Goal: Information Seeking & Learning: Find specific fact

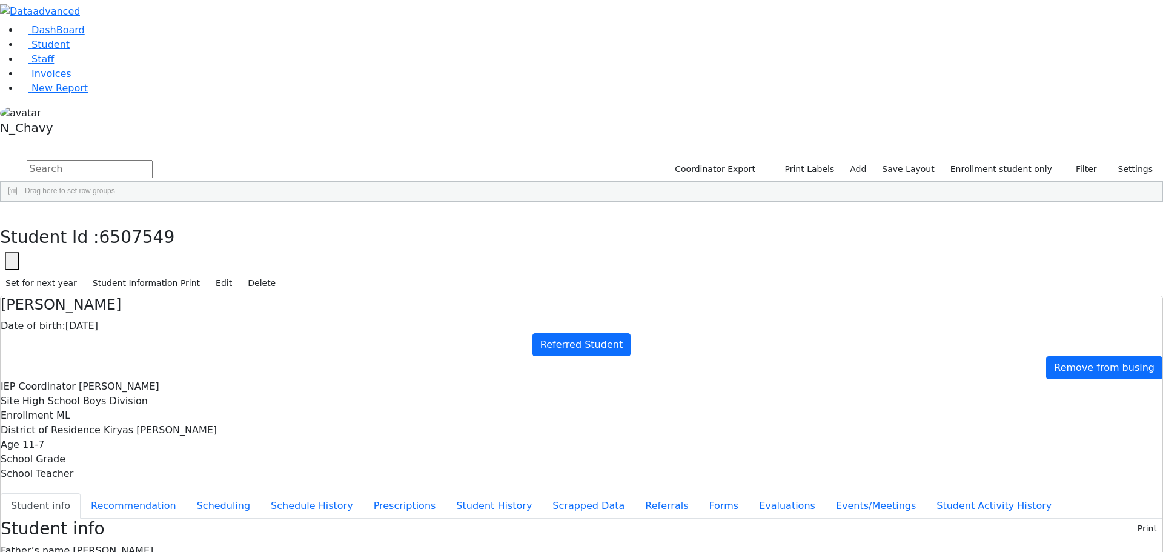
drag, startPoint x: 248, startPoint y: 17, endPoint x: 240, endPoint y: 17, distance: 8.5
click at [244, 202] on div "Student Id : 6507549 Student Id 6507549 Cancel Save Set for next year Student I…" at bounding box center [581, 249] width 1163 height 94
click at [5, 211] on use "button" at bounding box center [5, 211] width 0 height 0
click at [153, 160] on input "text" at bounding box center [90, 169] width 126 height 18
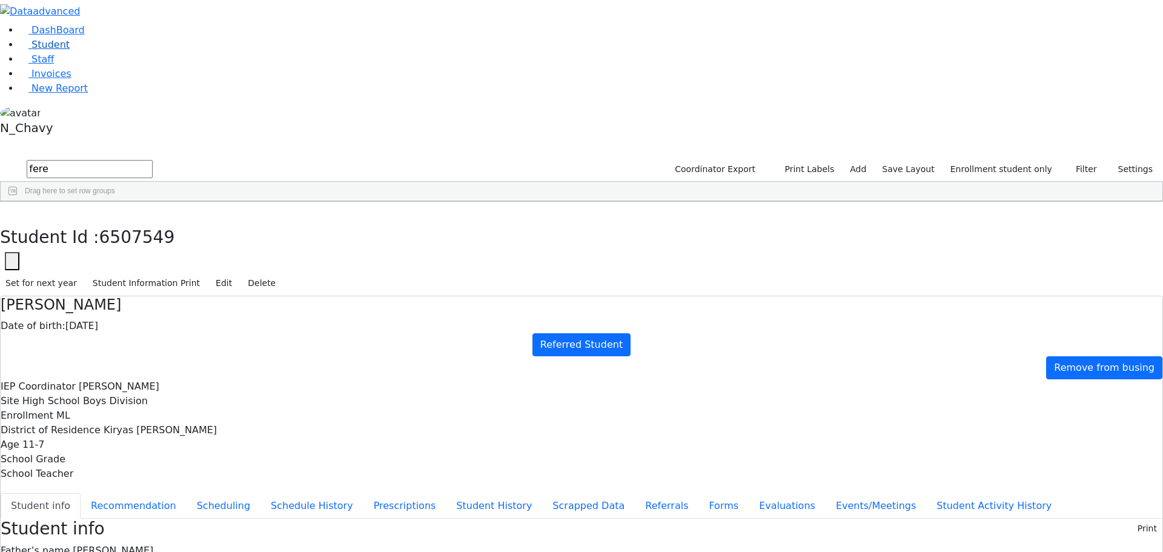
type input "fere"
click at [70, 50] on link "Student" at bounding box center [44, 45] width 50 height 12
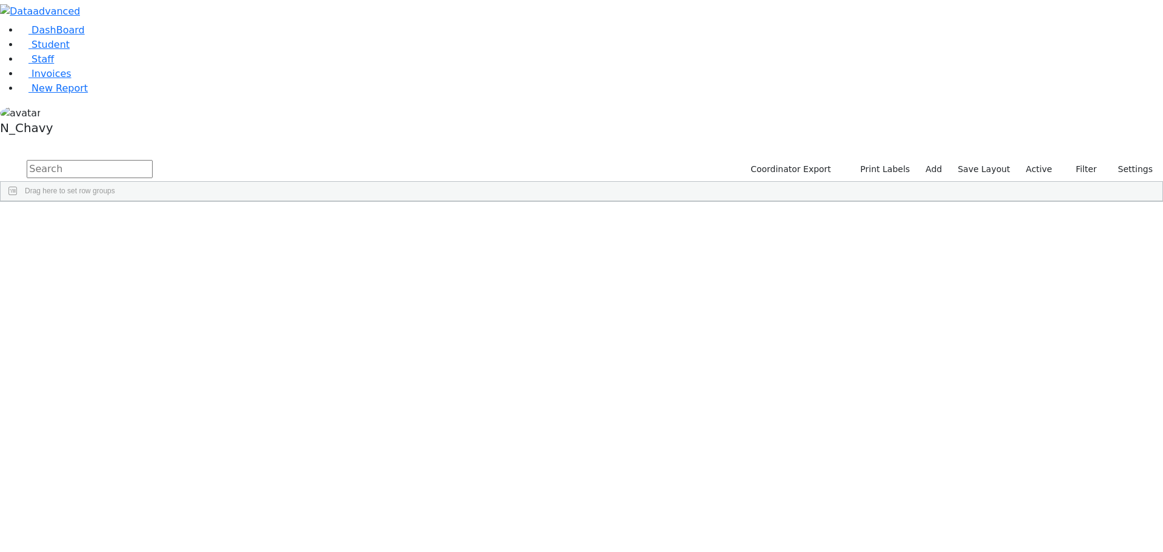
click at [153, 160] on input "text" at bounding box center [90, 169] width 126 height 18
type input "fere"
click at [1039, 160] on label "Active" at bounding box center [1038, 169] width 37 height 19
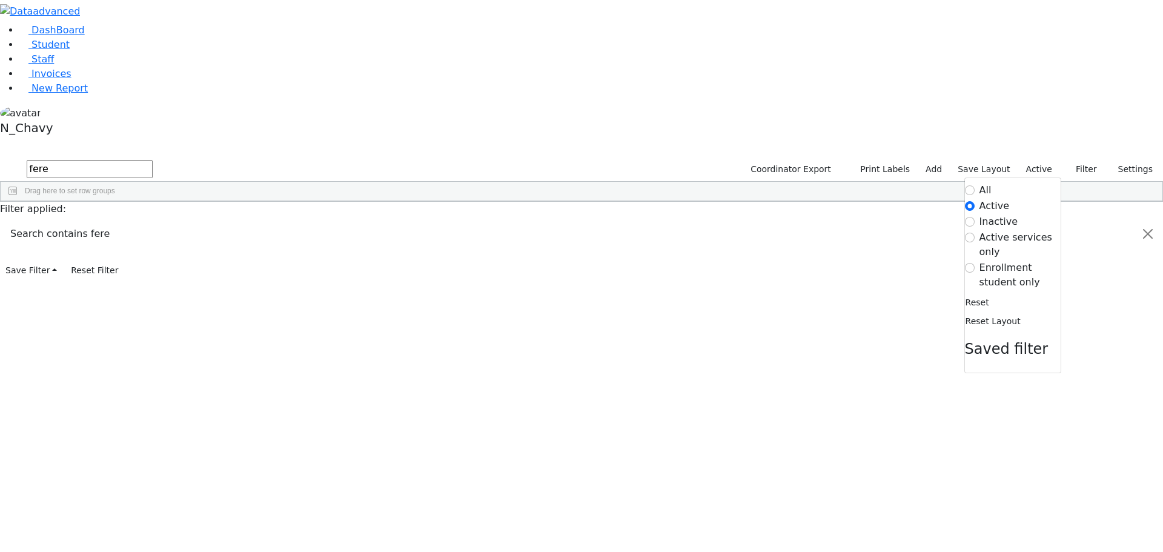
drag, startPoint x: 1005, startPoint y: 125, endPoint x: 854, endPoint y: 135, distance: 151.1
click at [1003, 260] on label "Enrollment student only" at bounding box center [1019, 274] width 81 height 29
click at [974, 263] on input "Enrollment student only" at bounding box center [970, 268] width 10 height 10
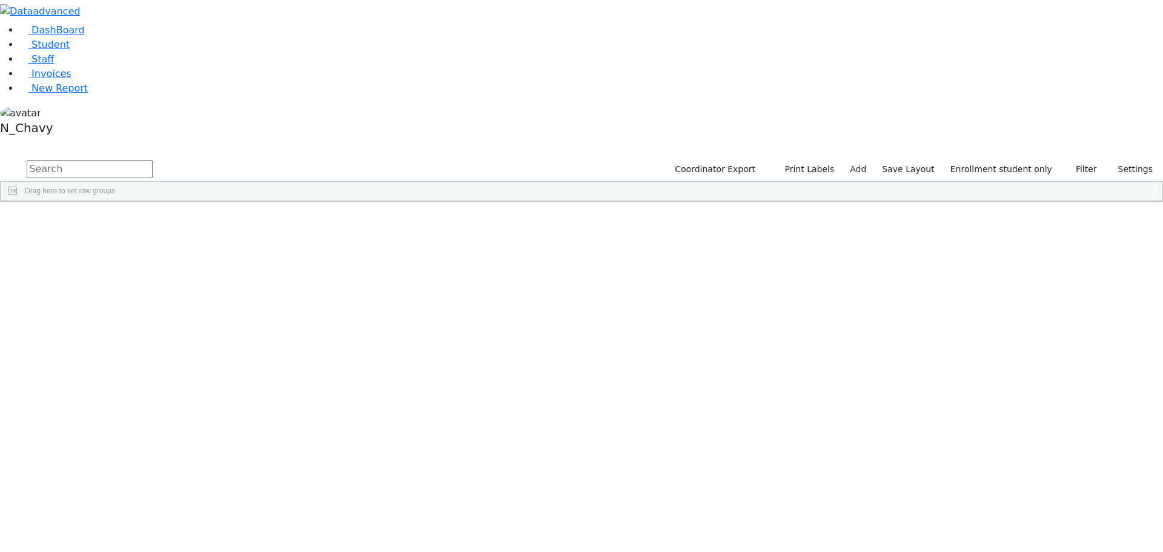
click at [124, 391] on div "Fisher" at bounding box center [93, 399] width 62 height 17
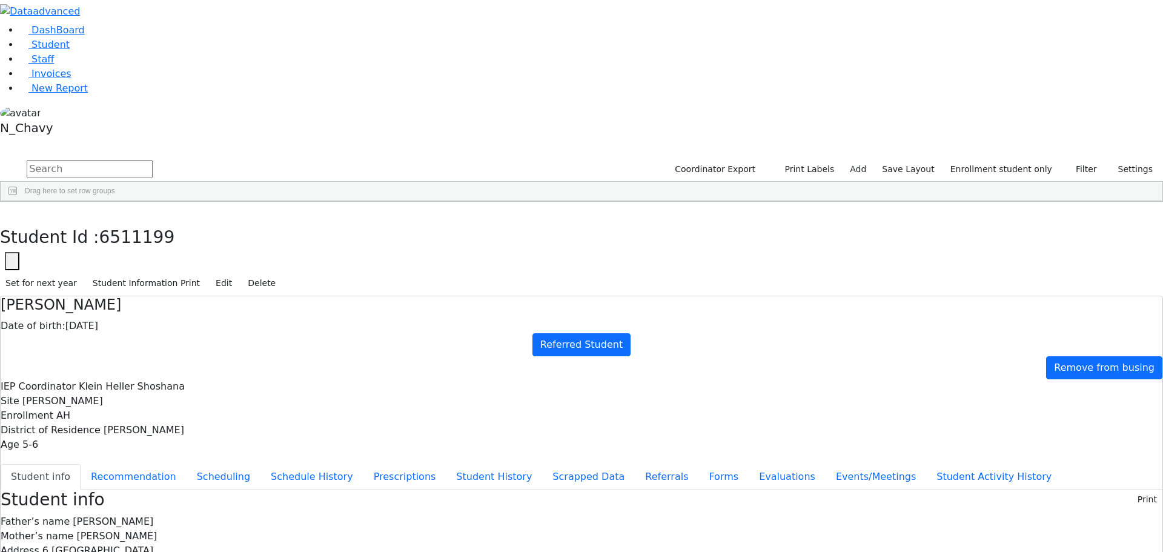
copy div "zfisher8114@gmail.com"
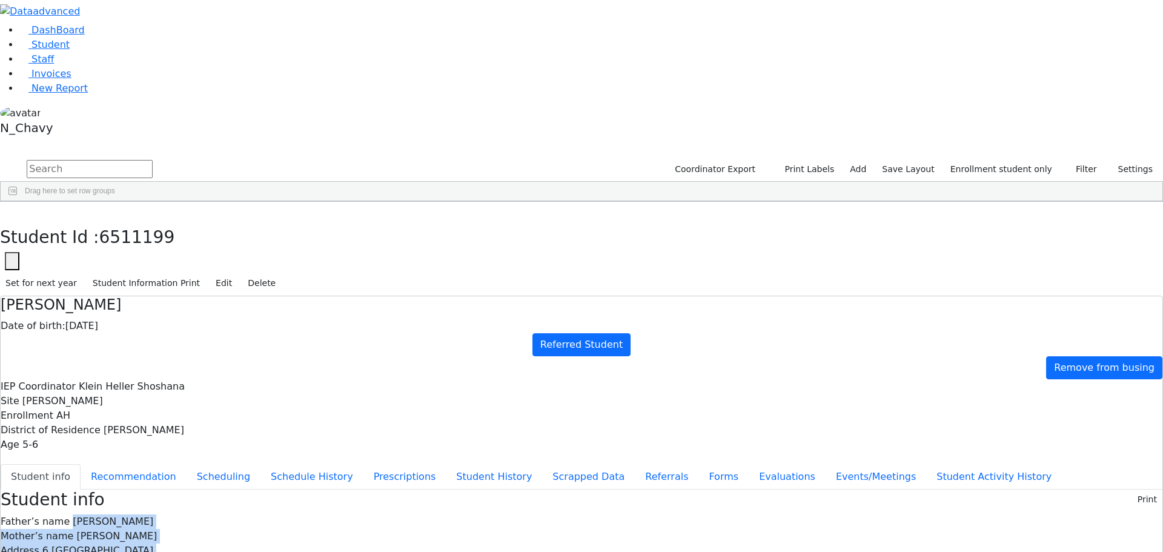
drag, startPoint x: 473, startPoint y: 170, endPoint x: 523, endPoint y: 306, distance: 144.4
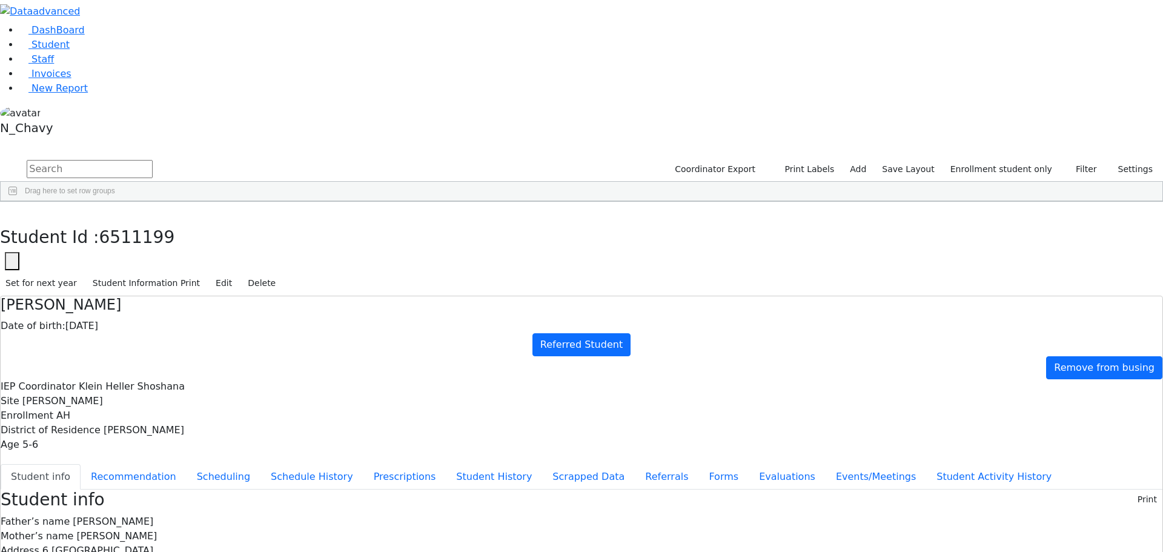
click at [18, 202] on button "button" at bounding box center [9, 214] width 18 height 25
